Goal: Information Seeking & Learning: Understand process/instructions

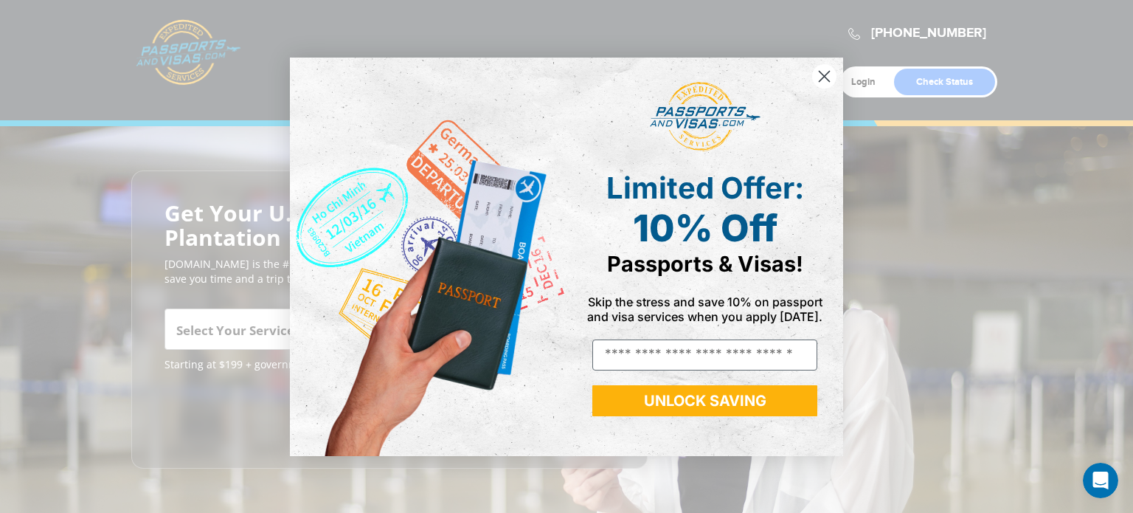
click at [830, 71] on circle "Close dialog" at bounding box center [824, 75] width 24 height 24
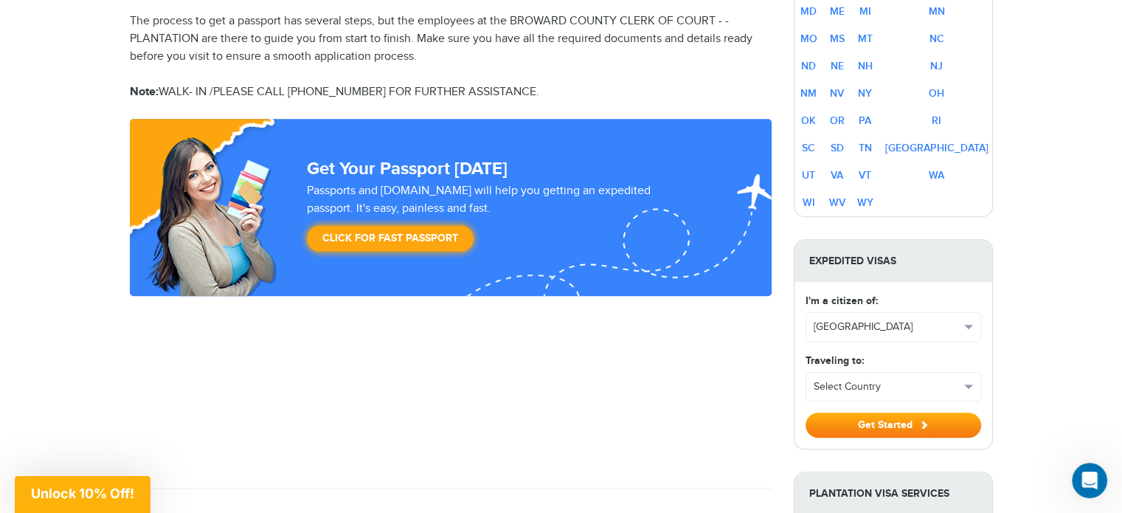
scroll to position [1113, 0]
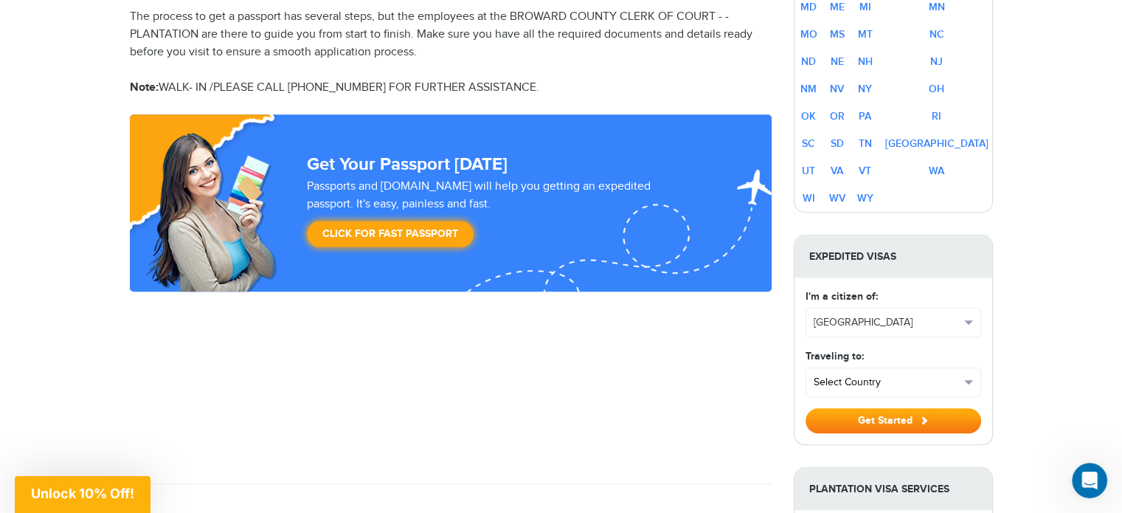
click at [852, 375] on span "Select Country" at bounding box center [887, 382] width 146 height 15
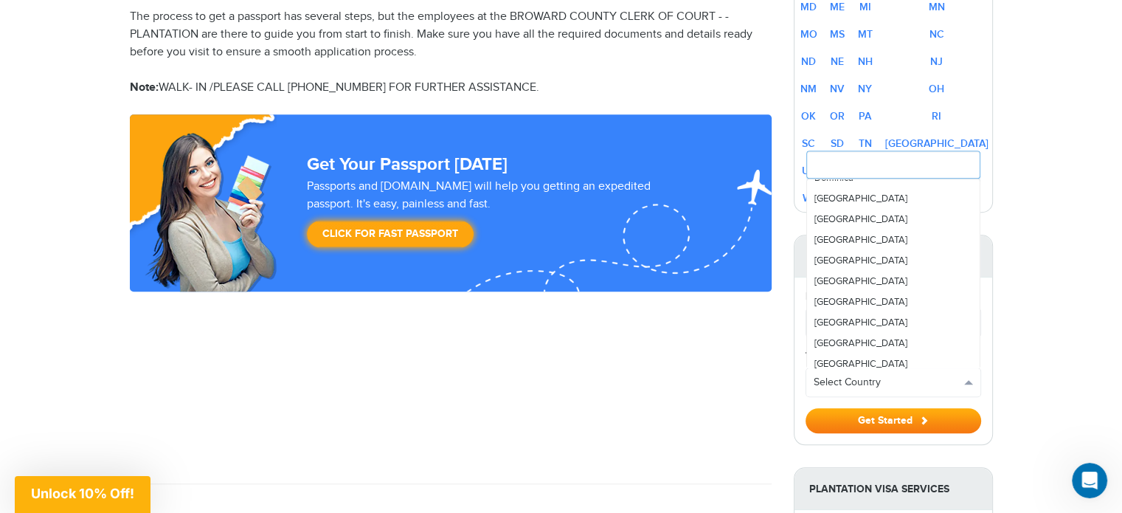
scroll to position [1260, 0]
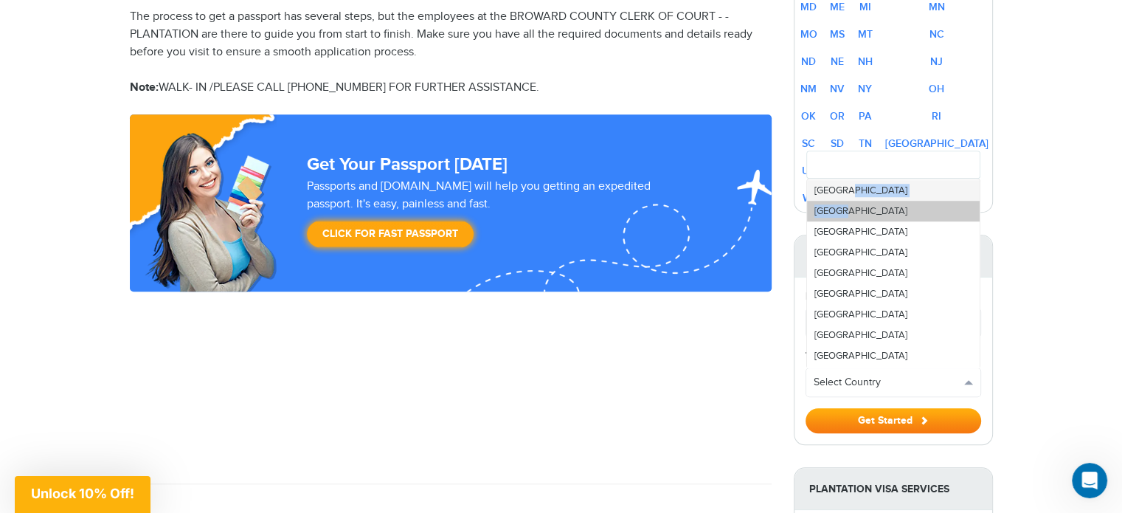
drag, startPoint x: 847, startPoint y: 167, endPoint x: 846, endPoint y: 180, distance: 12.6
click at [846, 180] on ul "Select Country Afghanistan Albania Algeria American Samoa Andorra Angola Anguil…" at bounding box center [894, 288] width 174 height 218
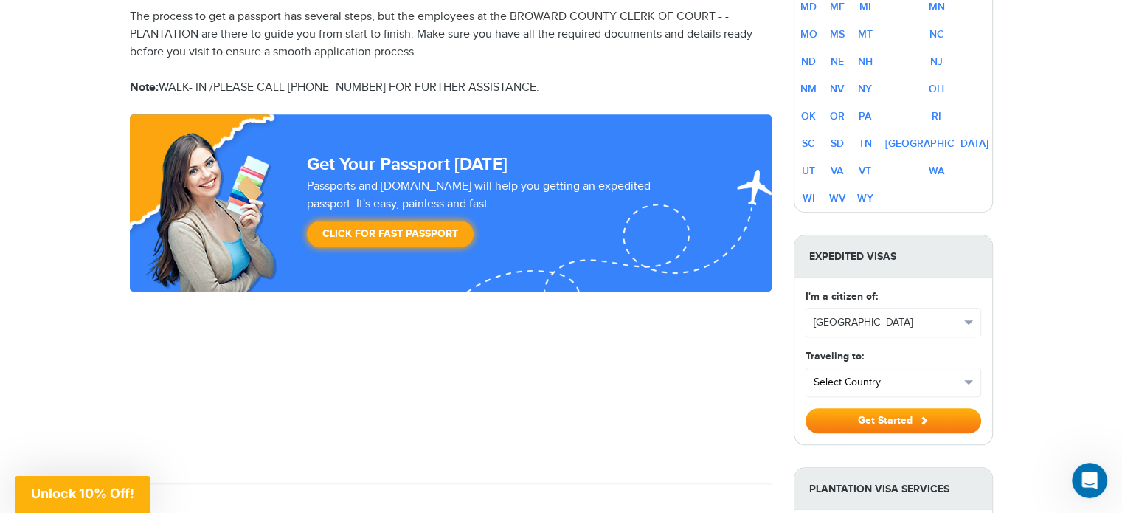
click at [838, 375] on span "Select Country" at bounding box center [887, 382] width 146 height 15
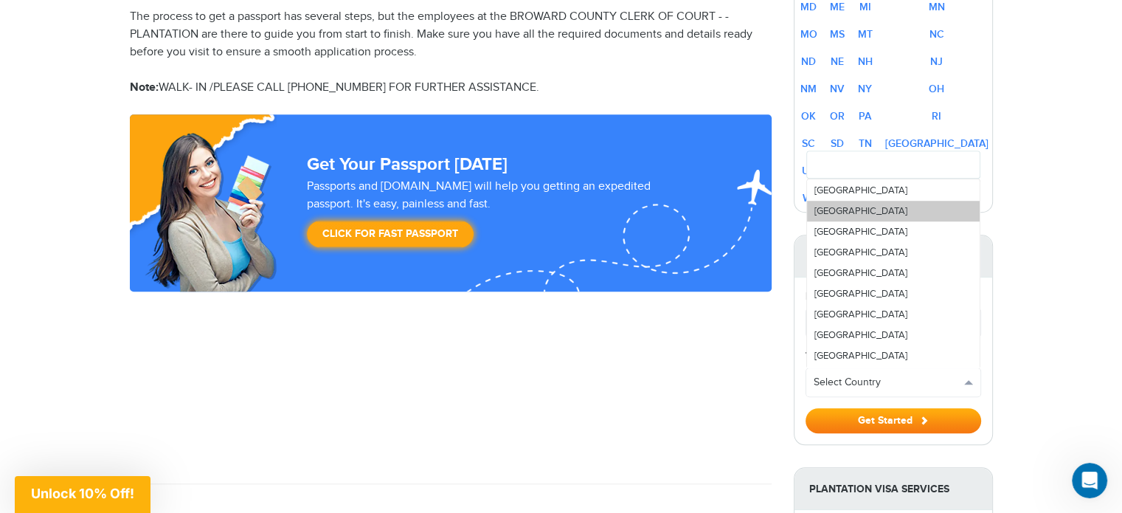
click at [831, 205] on span "[GEOGRAPHIC_DATA]" at bounding box center [861, 211] width 93 height 12
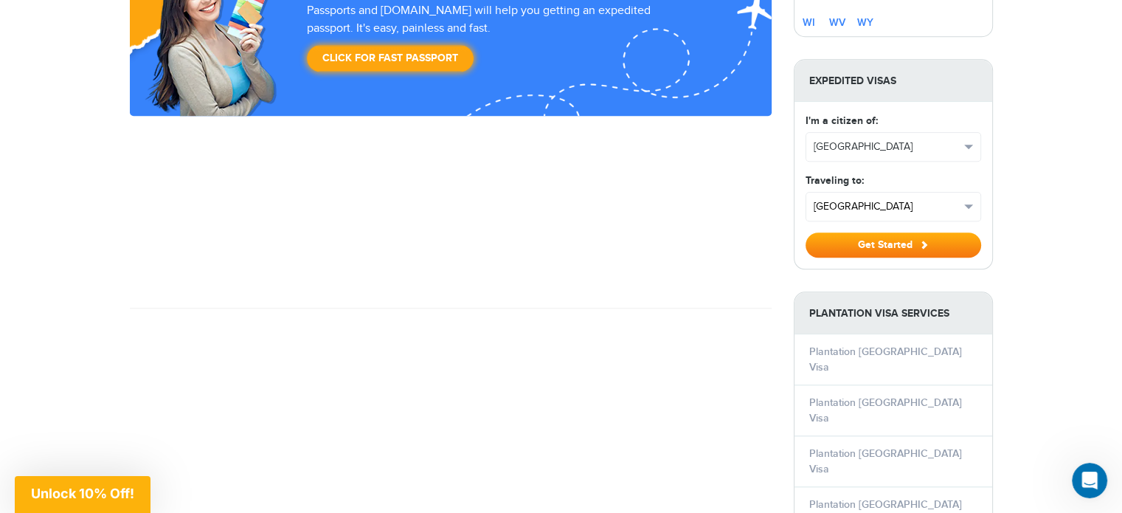
scroll to position [1296, 0]
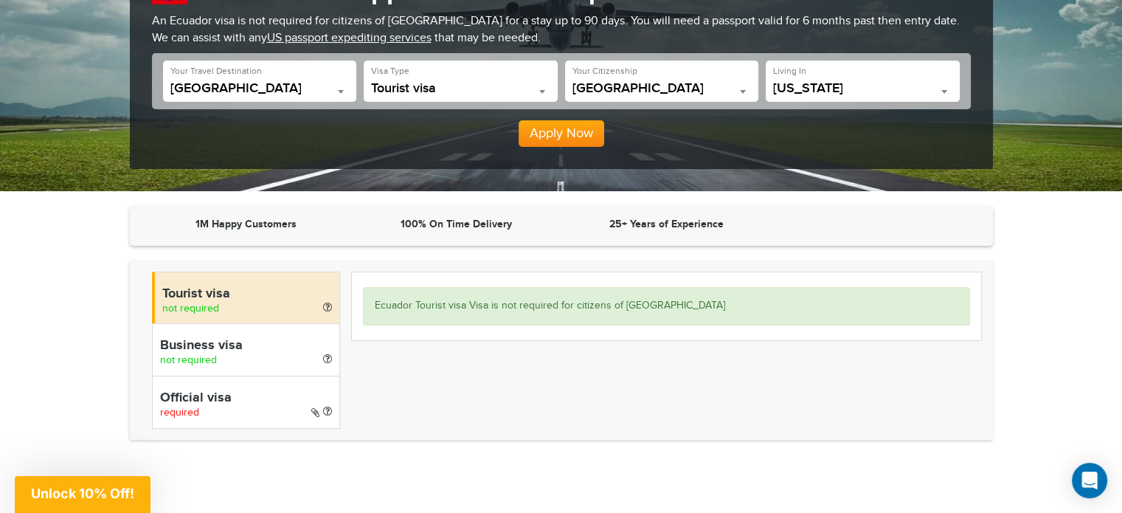
scroll to position [197, 0]
